Goal: Transaction & Acquisition: Purchase product/service

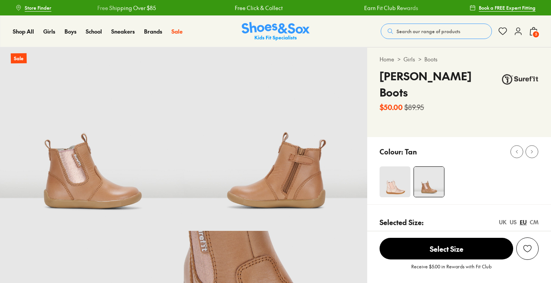
scroll to position [41, 0]
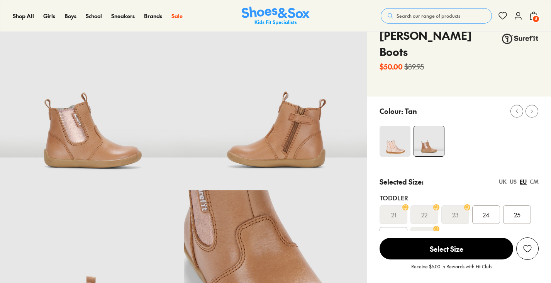
select select "*"
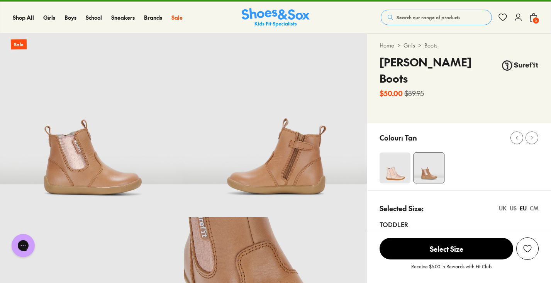
scroll to position [0, 0]
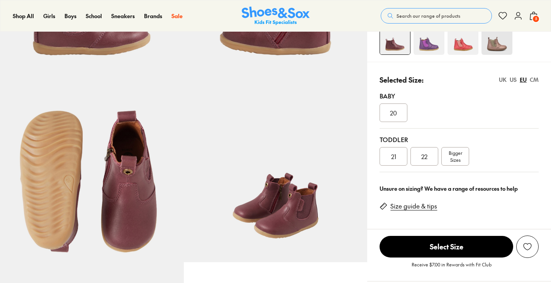
select select "*"
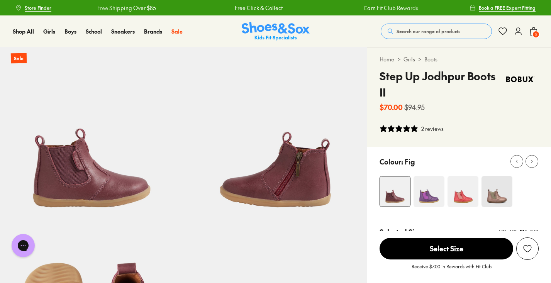
click at [421, 32] on span "Search our range of products" at bounding box center [428, 31] width 64 height 7
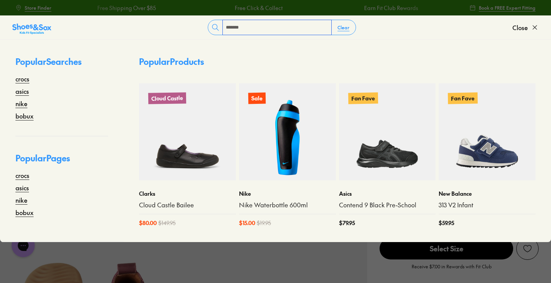
type input "*******"
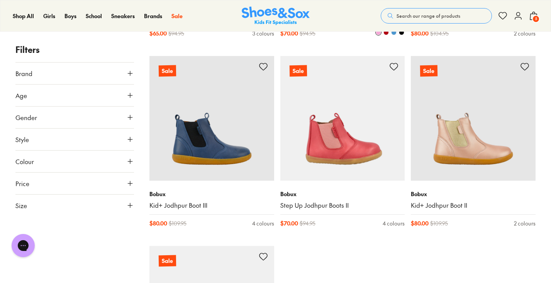
scroll to position [1186, 0]
